Goal: Share content

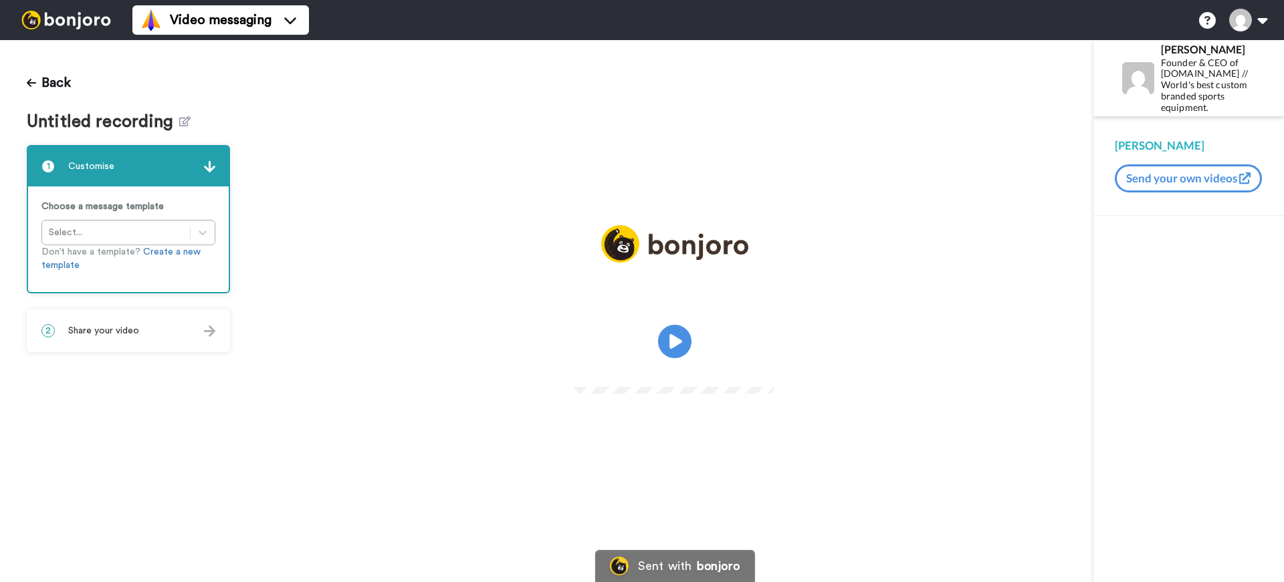
click at [174, 122] on span "Untitled recording" at bounding box center [103, 121] width 152 height 19
click at [183, 121] on icon at bounding box center [184, 121] width 11 height 10
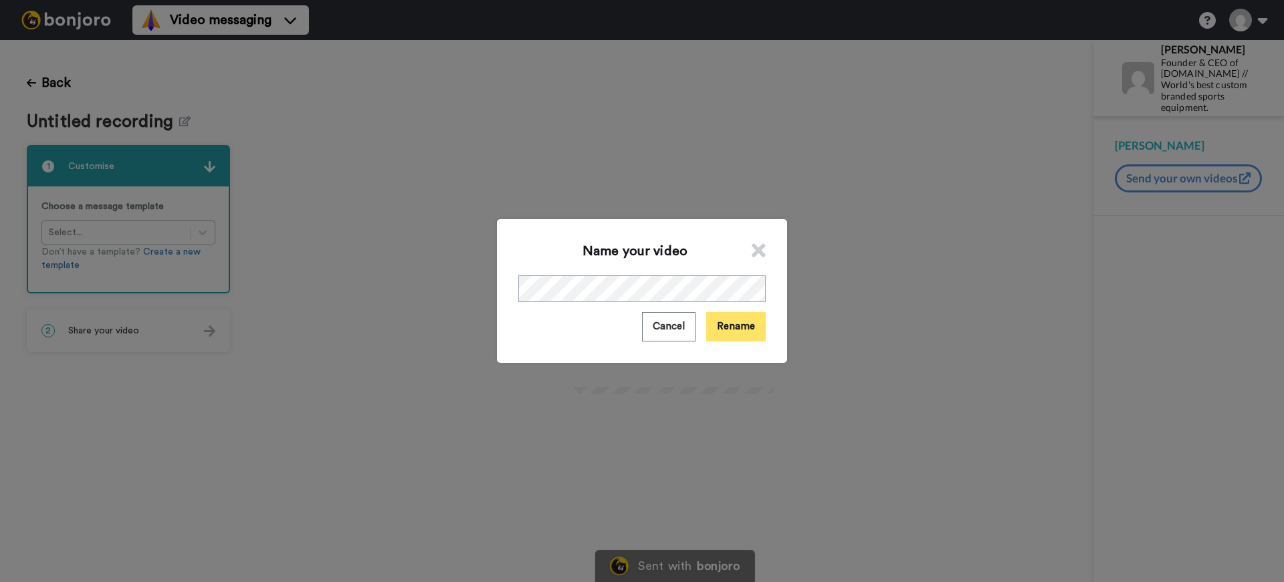
click at [729, 318] on button "Rename" at bounding box center [736, 326] width 60 height 29
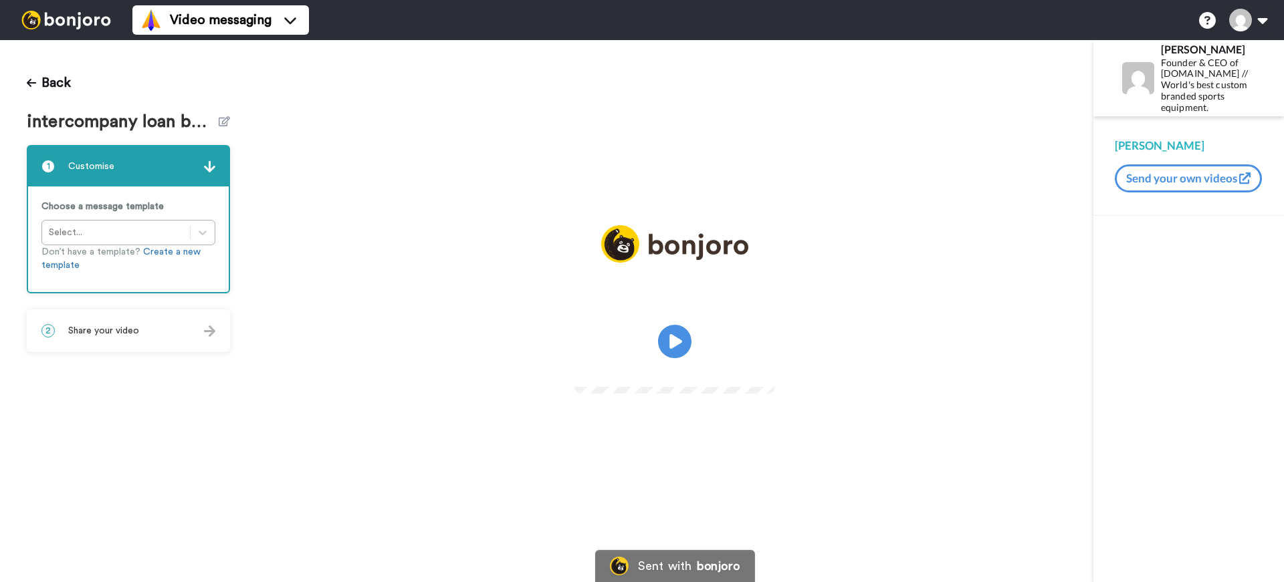
click at [116, 327] on span "Share your video" at bounding box center [103, 330] width 71 height 13
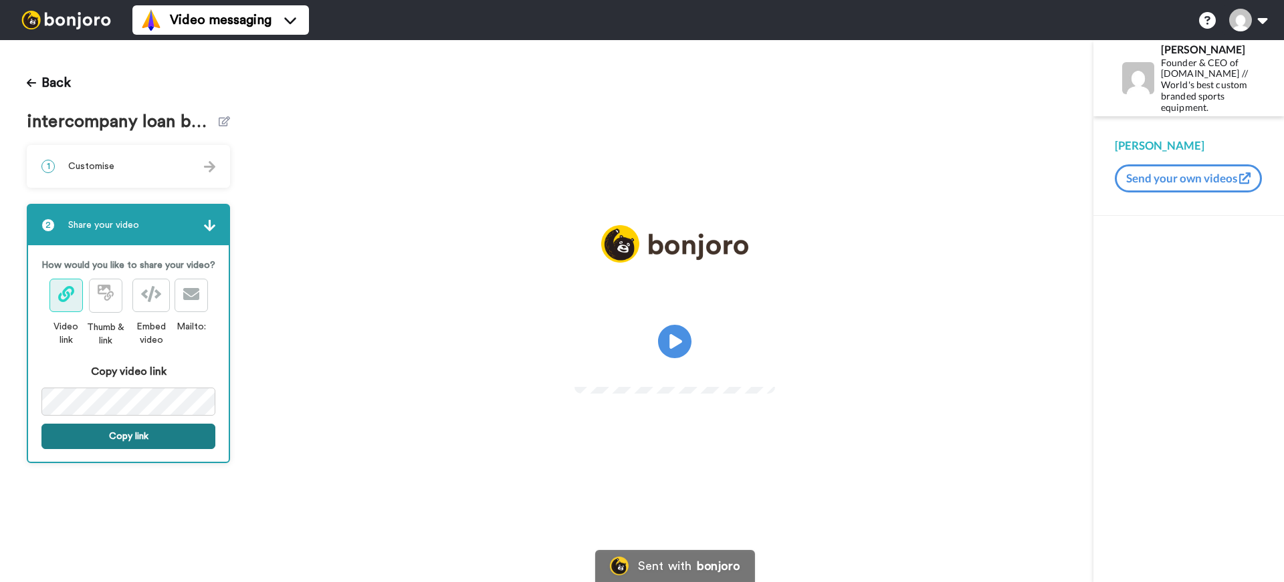
click at [133, 438] on button "Copy link" at bounding box center [128, 436] width 174 height 25
